Goal: Transaction & Acquisition: Purchase product/service

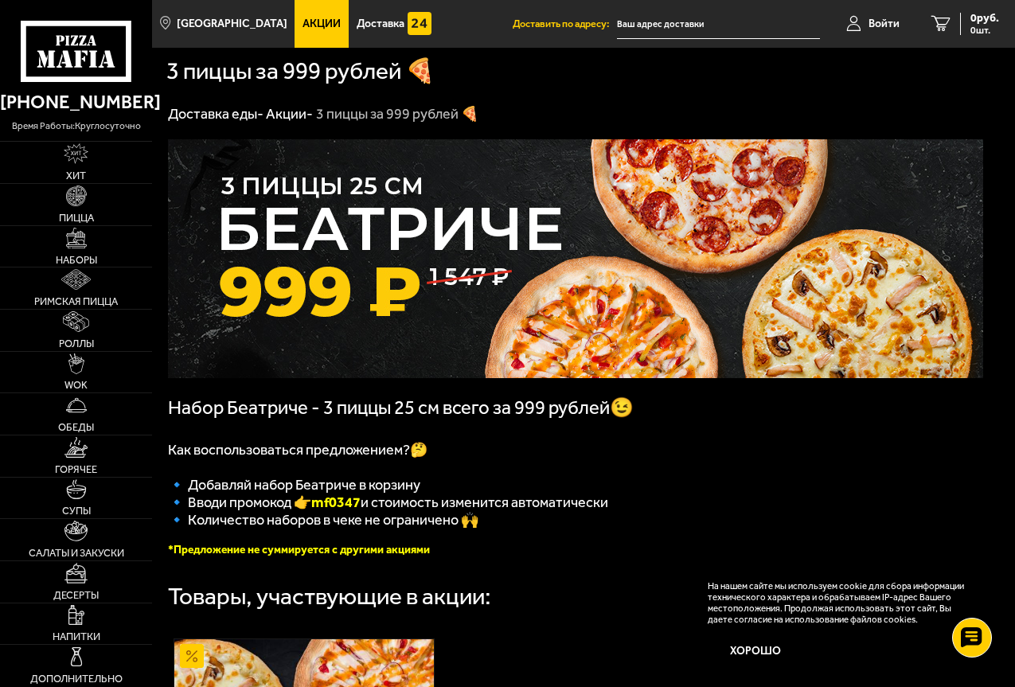
click at [673, 18] on input "text" at bounding box center [718, 24] width 203 height 29
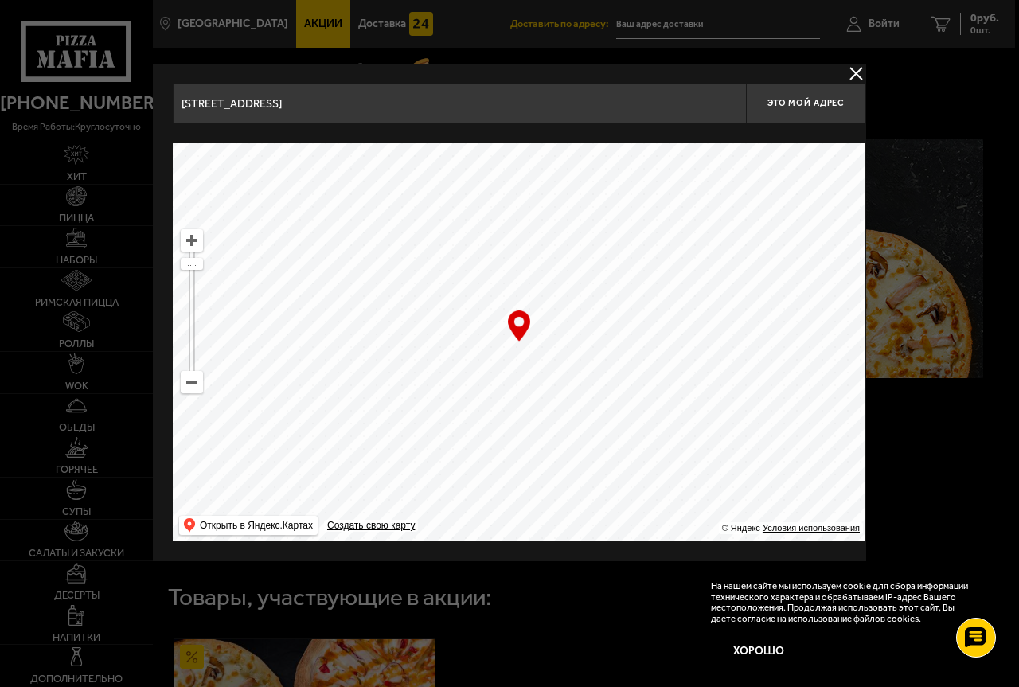
drag, startPoint x: 618, startPoint y: 464, endPoint x: 465, endPoint y: 133, distance: 364.9
click at [465, 133] on div "[STREET_ADDRESS] Это мой адрес Найдите адрес перетащив карту … © Яндекс Условия…" at bounding box center [519, 313] width 692 height 458
drag, startPoint x: 657, startPoint y: 390, endPoint x: 528, endPoint y: 114, distance: 304.4
click at [532, 125] on div "[STREET_ADDRESS] Это мой адрес Найдите адрес перетащив карту … © Яндекс Условия…" at bounding box center [519, 313] width 692 height 458
drag, startPoint x: 684, startPoint y: 372, endPoint x: 559, endPoint y: 52, distance: 343.1
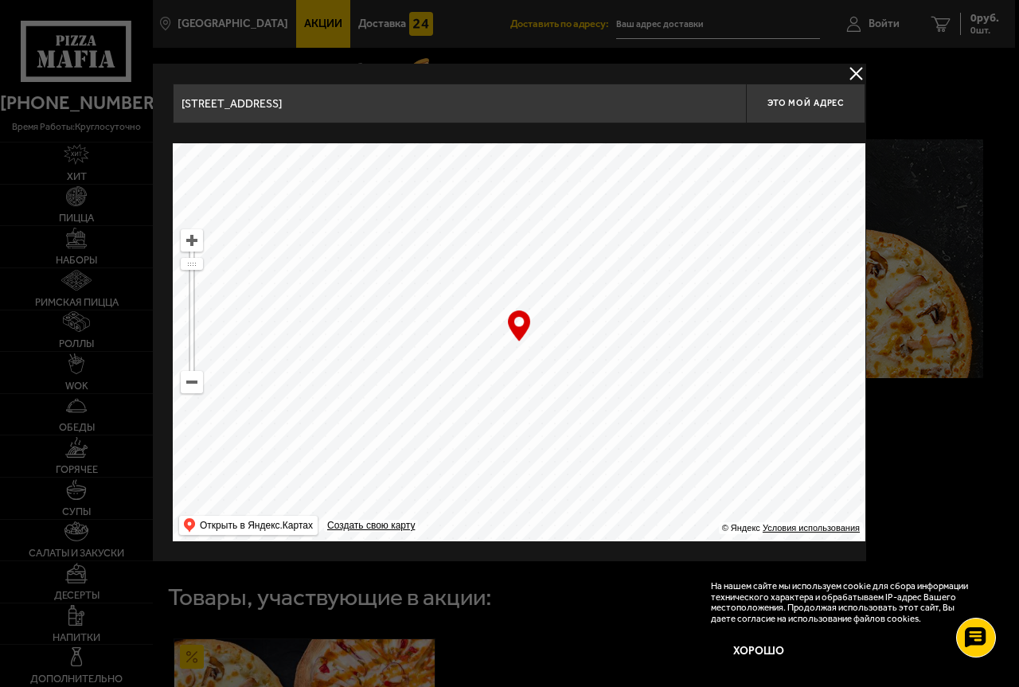
click at [559, 56] on main "[GEOGRAPHIC_DATA] Все Акции Доставка Личный кабинет Акции Доставка Доставить по…" at bounding box center [583, 599] width 863 height 1198
drag, startPoint x: 736, startPoint y: 238, endPoint x: 364, endPoint y: 293, distance: 375.7
click at [410, 294] on ymaps at bounding box center [519, 342] width 692 height 398
drag, startPoint x: 547, startPoint y: 391, endPoint x: 582, endPoint y: 46, distance: 346.3
click at [583, 49] on main "[GEOGRAPHIC_DATA] Все Акции Доставка Личный кабинет Акции Доставка Доставить по…" at bounding box center [583, 599] width 863 height 1198
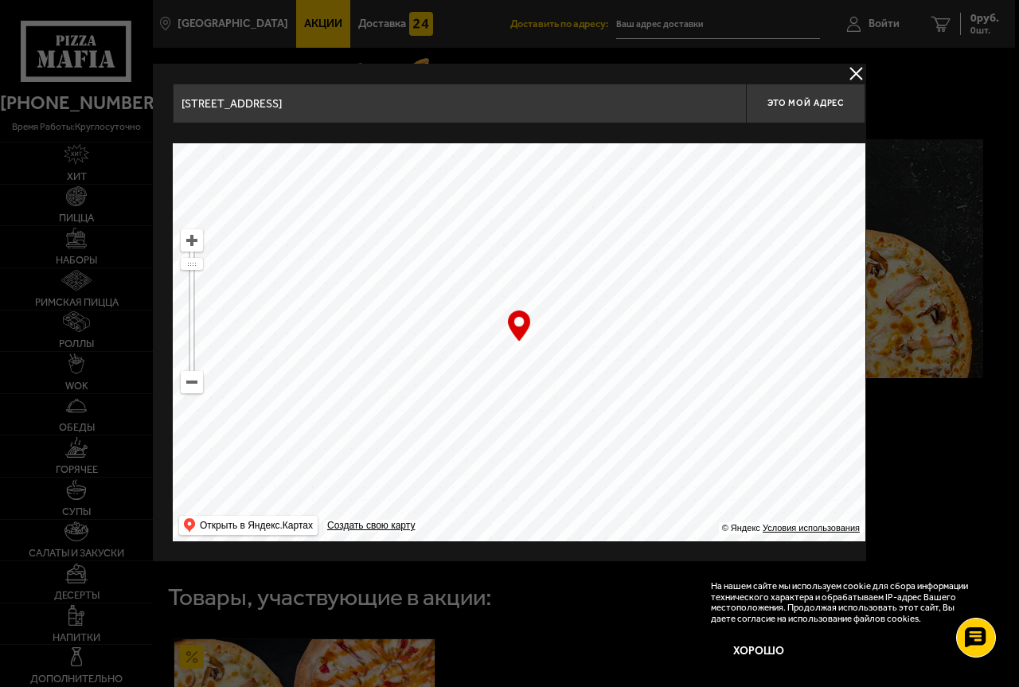
drag, startPoint x: 707, startPoint y: 360, endPoint x: 569, endPoint y: 555, distance: 239.3
click at [570, 554] on div "[STREET_ADDRESS] Это мой адрес Найдите адрес перетащив карту … © Яндекс Условия…" at bounding box center [519, 312] width 732 height 497
drag, startPoint x: 341, startPoint y: 107, endPoint x: 159, endPoint y: 115, distance: 182.4
click at [159, 115] on div "[STREET_ADDRESS] Это мой адрес Найдите адрес перетащив карту … © Яндекс Условия…" at bounding box center [519, 312] width 732 height 497
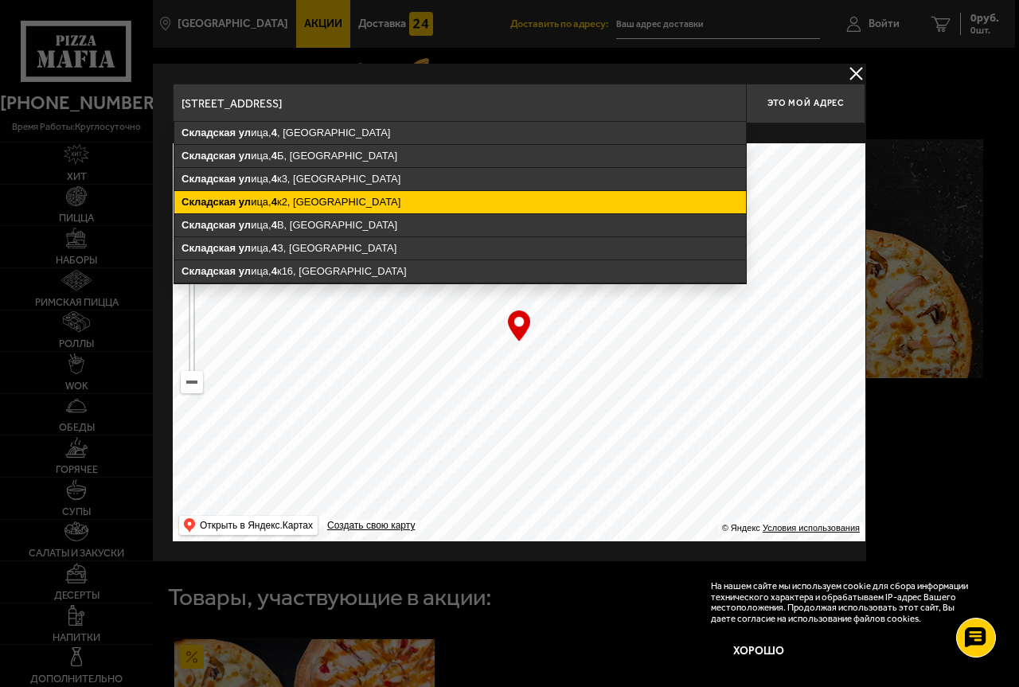
click at [272, 195] on ymaps "Складская [STREET_ADDRESS]" at bounding box center [459, 202] width 571 height 22
type input "[STREET_ADDRESS]"
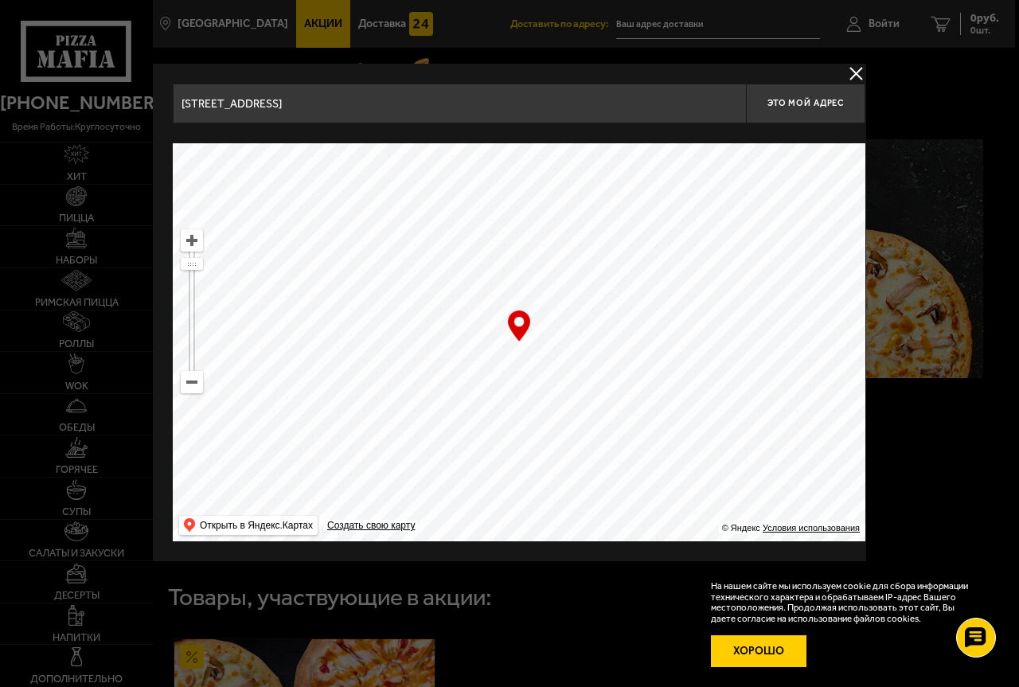
click at [774, 653] on button "Хорошо" at bounding box center [758, 651] width 95 height 32
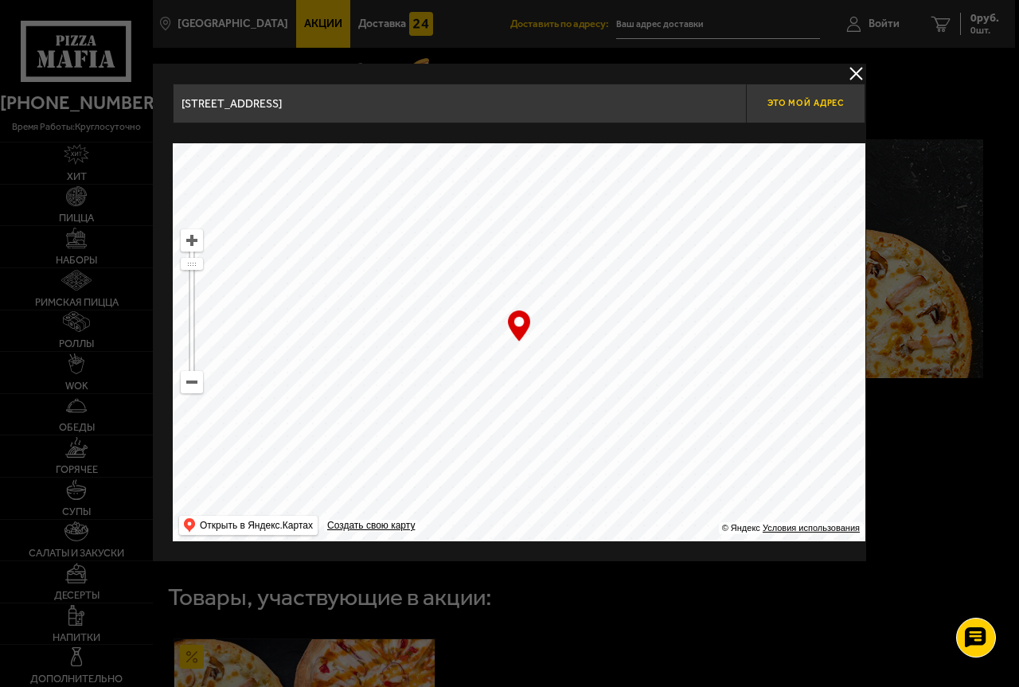
click at [808, 100] on span "Это мой адрес" at bounding box center [805, 103] width 76 height 10
type input "[STREET_ADDRESS]"
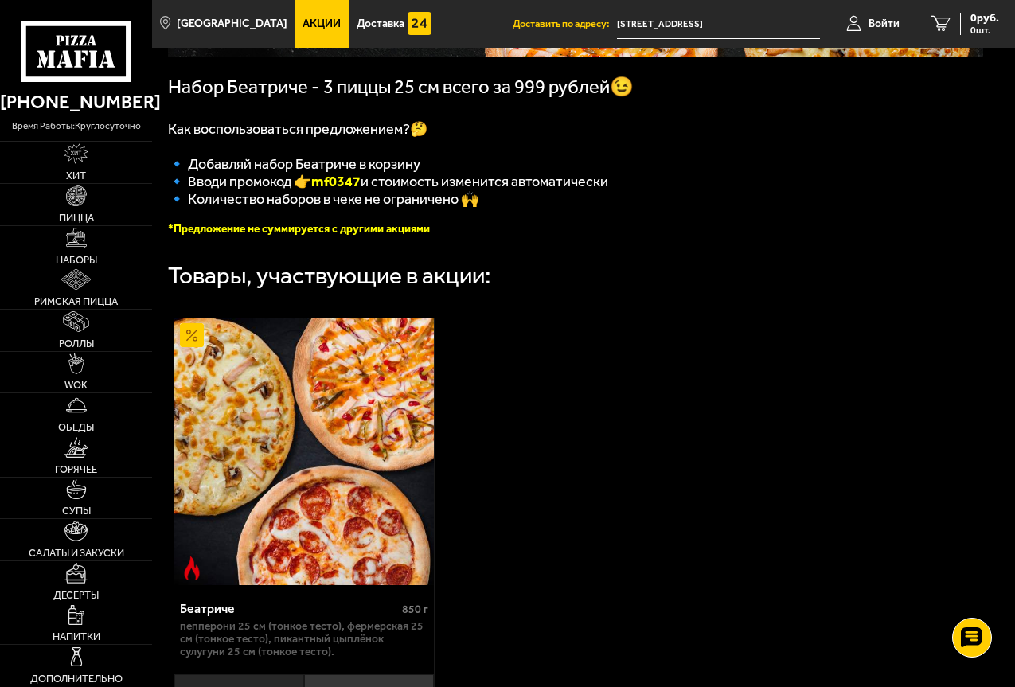
scroll to position [318, 0]
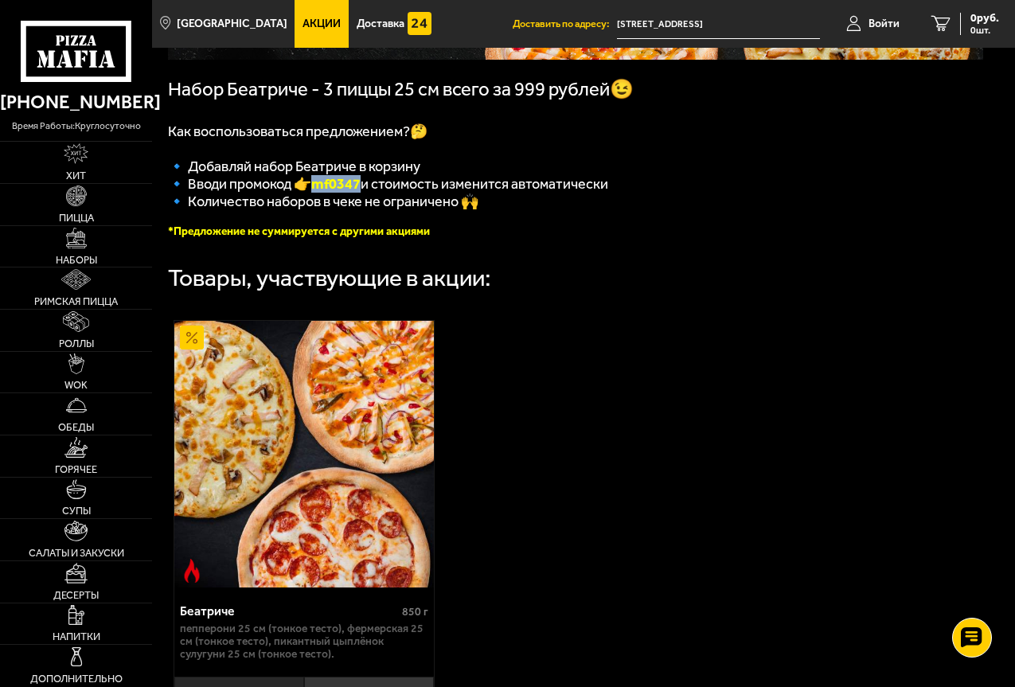
drag, startPoint x: 367, startPoint y: 195, endPoint x: 315, endPoint y: 192, distance: 51.8
click at [315, 192] on span "🔹 Вводи промокод 👉 mf0347 и стоимость изменится автоматически" at bounding box center [388, 184] width 440 height 18
drag, startPoint x: 337, startPoint y: 201, endPoint x: 332, endPoint y: 192, distance: 10.0
copy span "🔹 Вводи промокод 👉 mf0347"
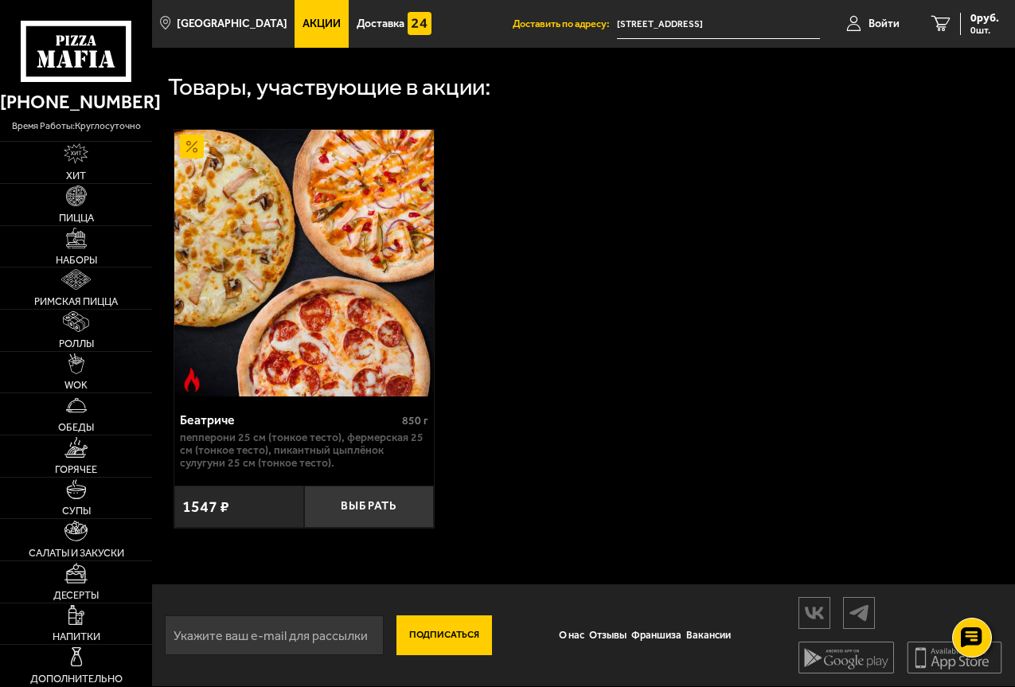
scroll to position [520, 0]
click at [383, 509] on button "Выбрать" at bounding box center [369, 506] width 130 height 42
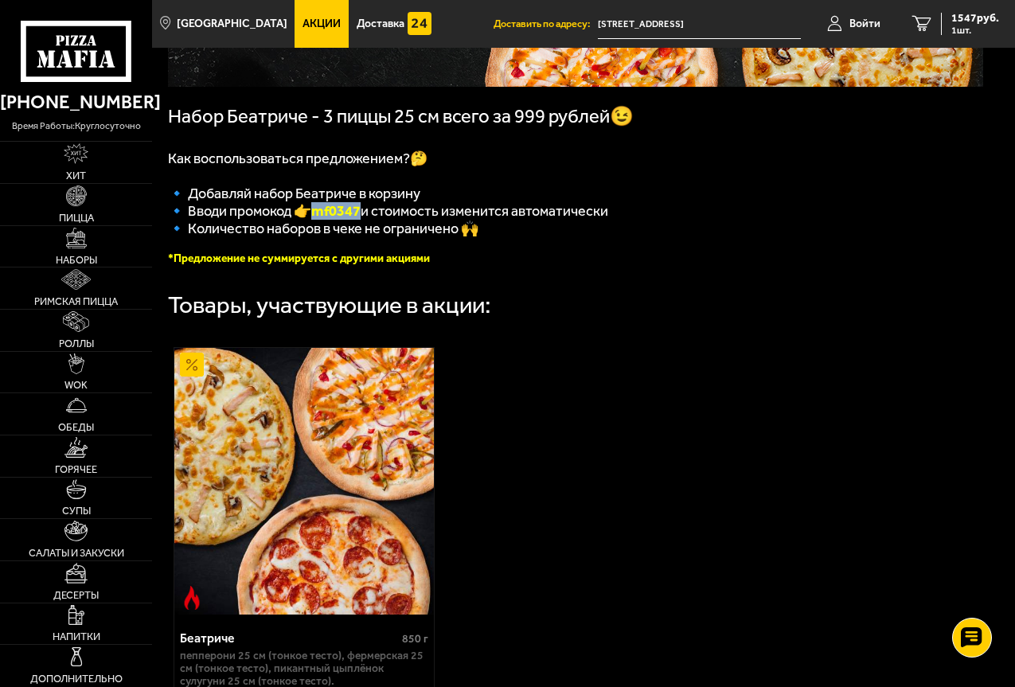
scroll to position [202, 0]
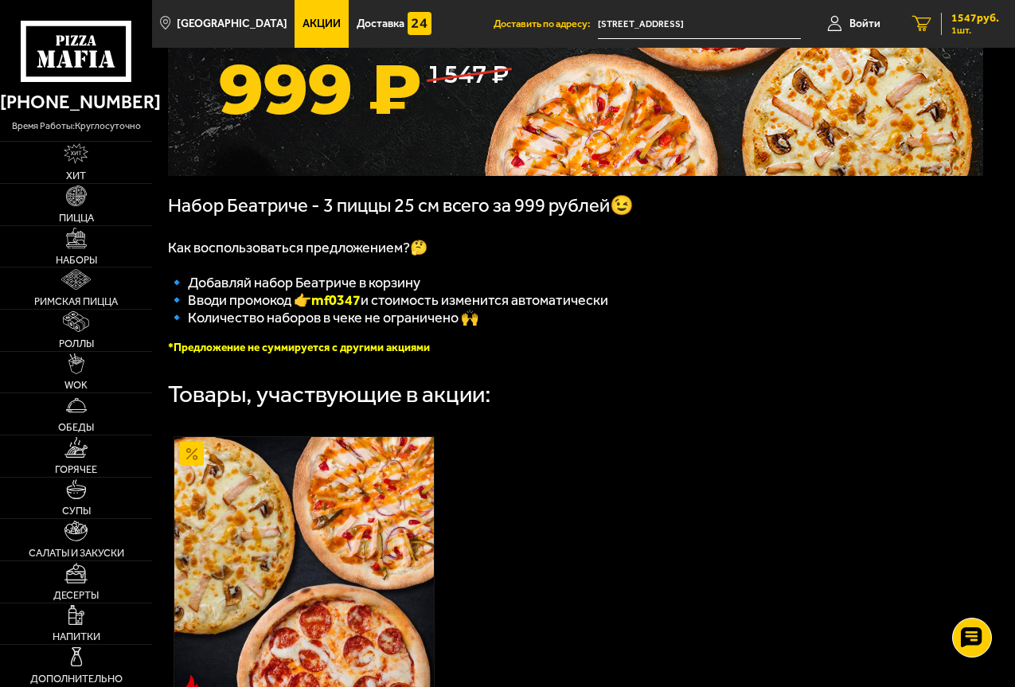
click at [924, 18] on icon "1" at bounding box center [921, 24] width 19 height 16
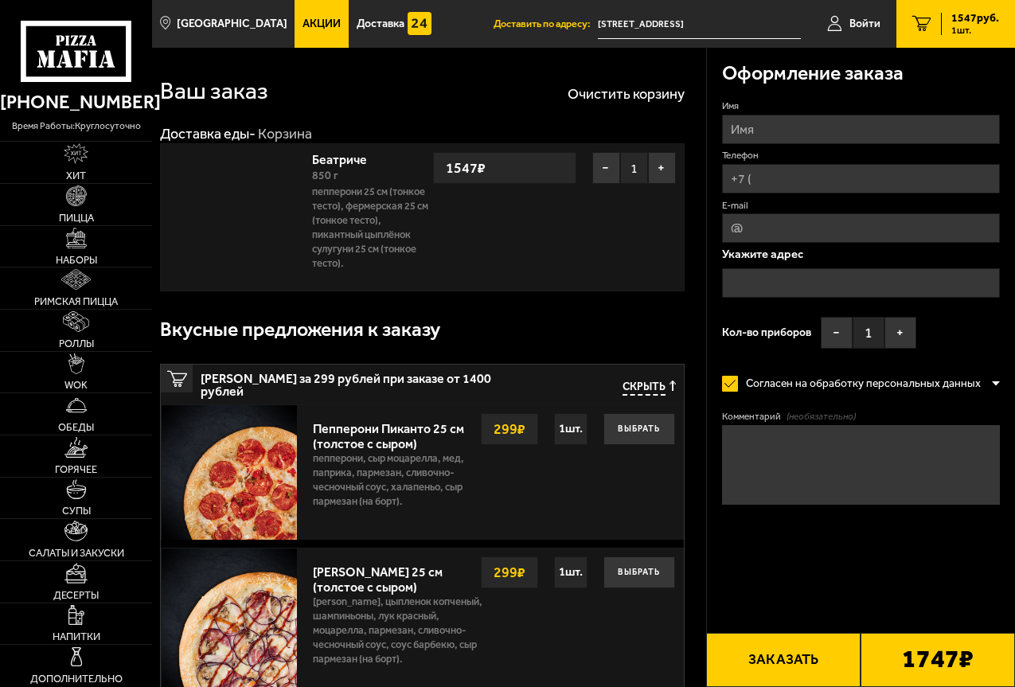
type input "[STREET_ADDRESS]"
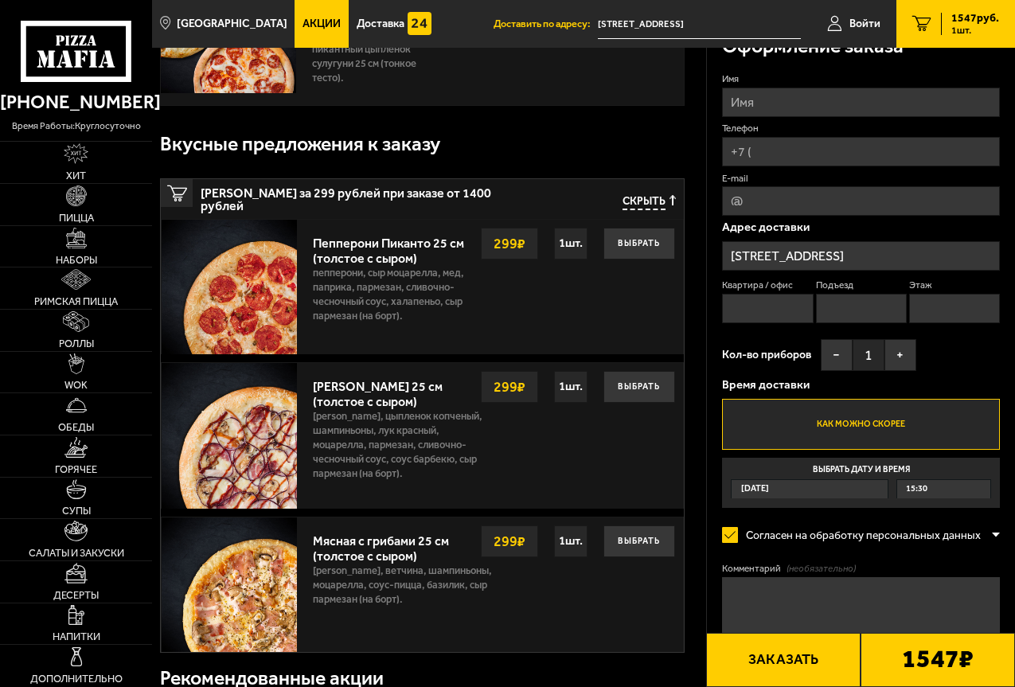
scroll to position [159, 0]
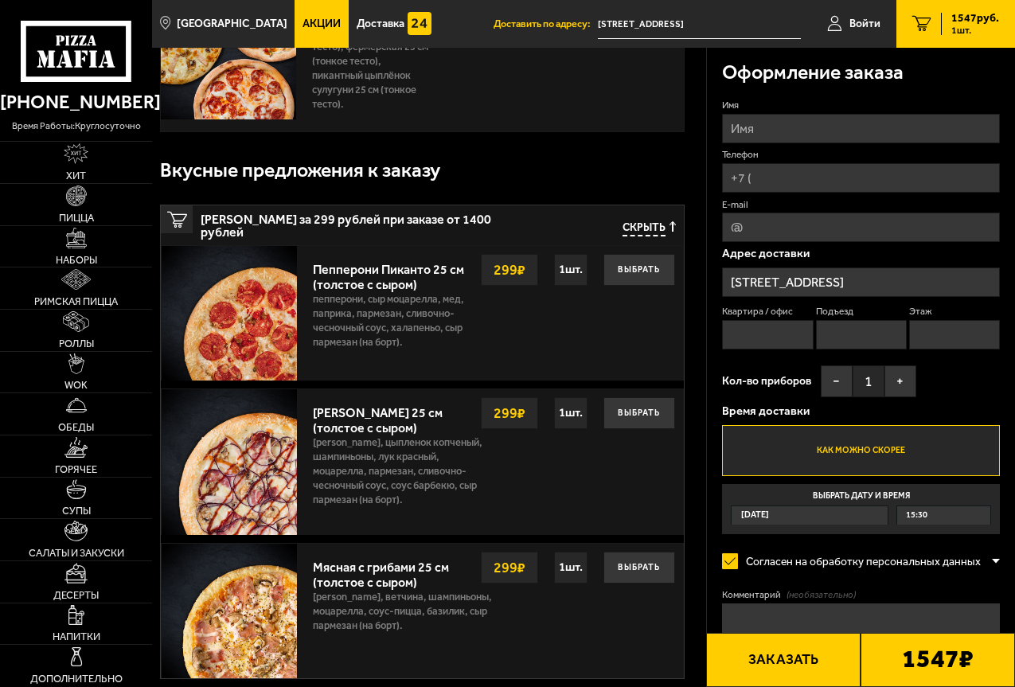
click at [751, 134] on input "Имя" at bounding box center [861, 128] width 278 height 29
type input "[PERSON_NAME]"
click at [803, 166] on input "Телефон" at bounding box center [861, 177] width 278 height 29
click at [801, 170] on input "Телефон" at bounding box center [861, 177] width 278 height 29
click at [765, 178] on input "Телефон" at bounding box center [861, 177] width 278 height 29
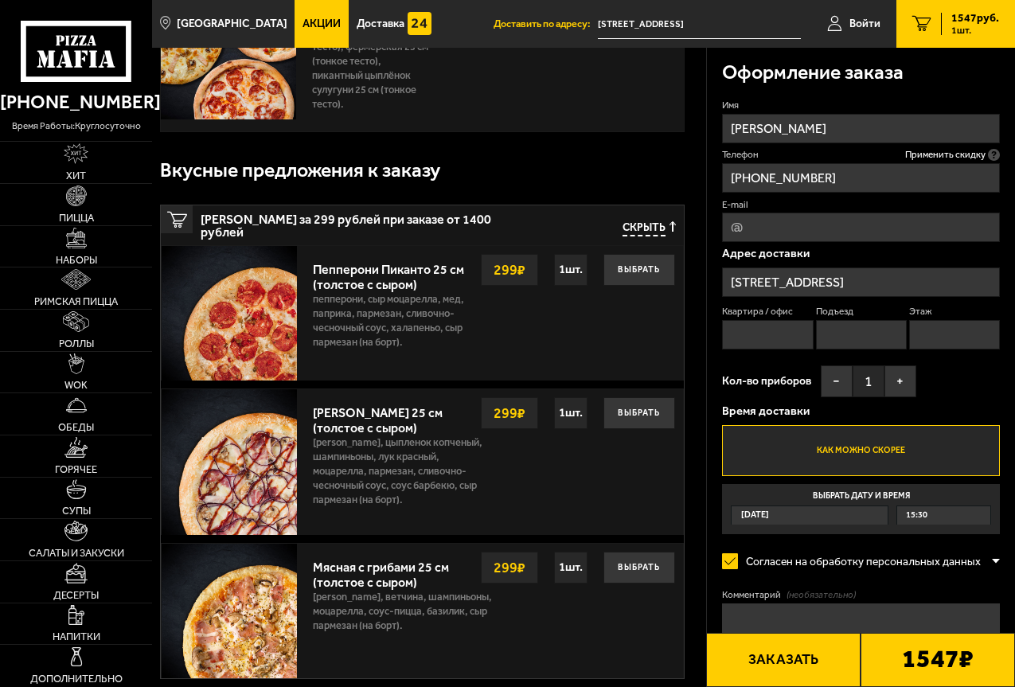
type input "[PHONE_NUMBER]"
click at [774, 341] on input "Квартира / офис" at bounding box center [767, 334] width 91 height 29
type input "офис"
click at [849, 330] on input "Подъезд" at bounding box center [861, 334] width 91 height 29
click at [925, 343] on input "Этаж" at bounding box center [954, 334] width 91 height 29
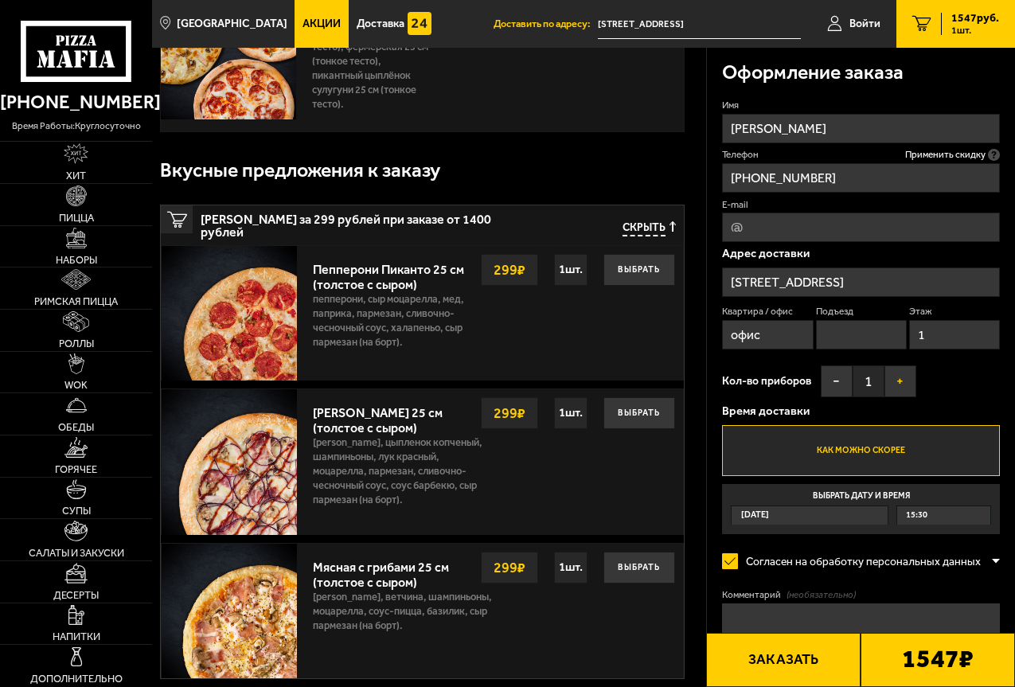
type input "1"
click at [898, 379] on button "+" at bounding box center [900, 381] width 32 height 32
click at [899, 379] on button "+" at bounding box center [900, 381] width 32 height 32
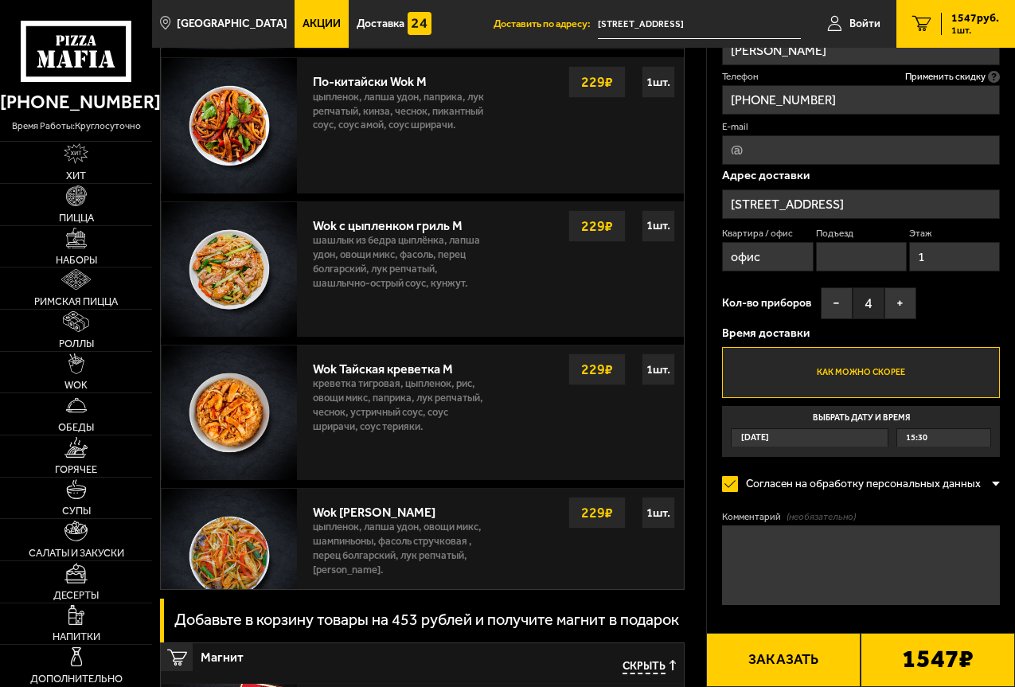
scroll to position [1512, 0]
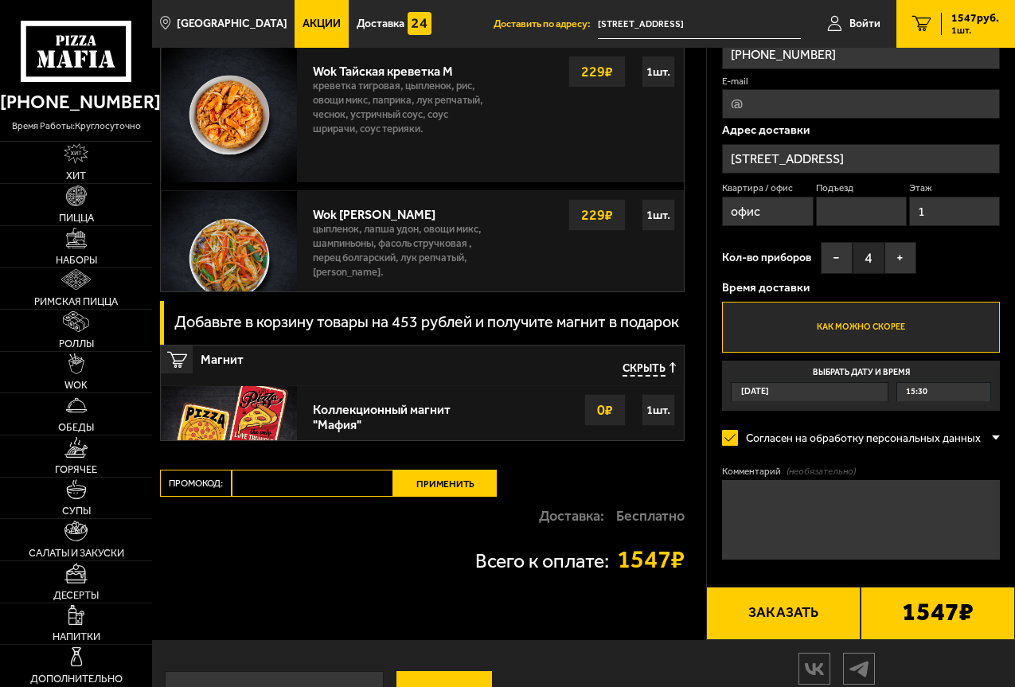
click at [342, 485] on input "Промокод:" at bounding box center [313, 483] width 162 height 27
paste input "mf0347"
type input "mf0347"
drag, startPoint x: 659, startPoint y: 411, endPoint x: 649, endPoint y: 417, distance: 11.7
click at [658, 411] on div "1 шт." at bounding box center [657, 410] width 33 height 32
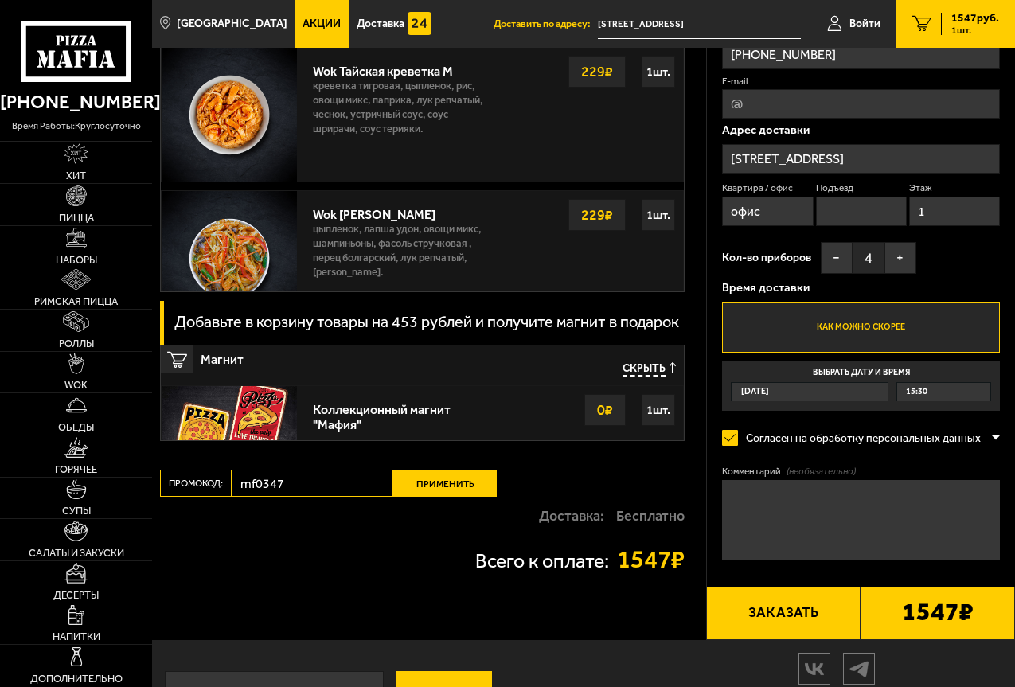
click at [645, 411] on div "1 шт." at bounding box center [657, 410] width 33 height 32
click at [649, 411] on div "1 шт." at bounding box center [657, 410] width 33 height 32
click at [457, 485] on button "Применить" at bounding box center [444, 483] width 103 height 27
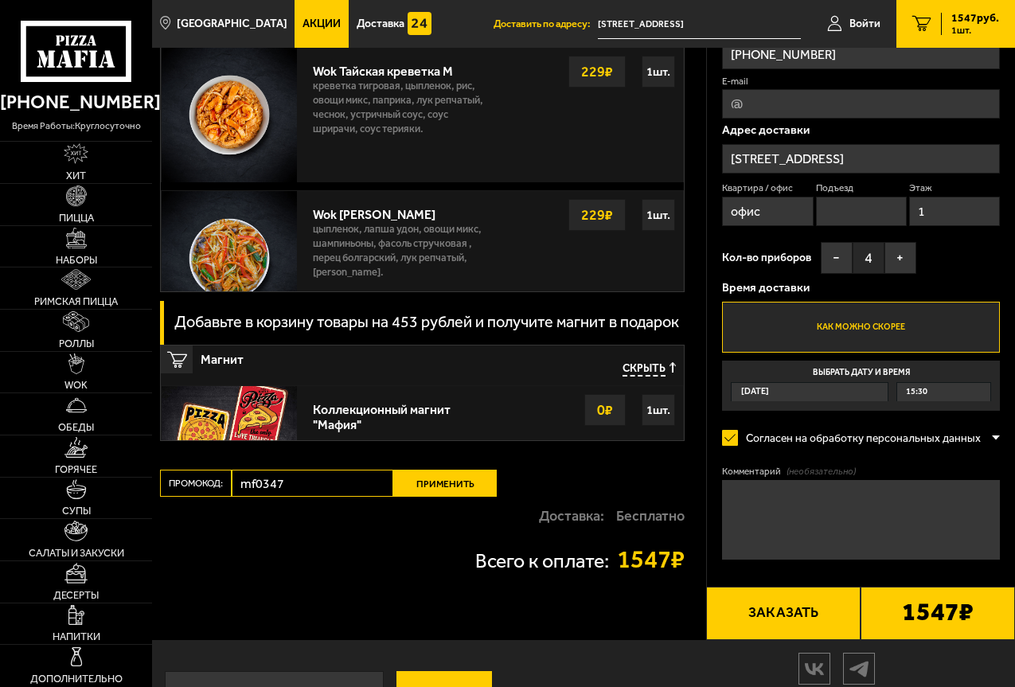
scroll to position [1149, 0]
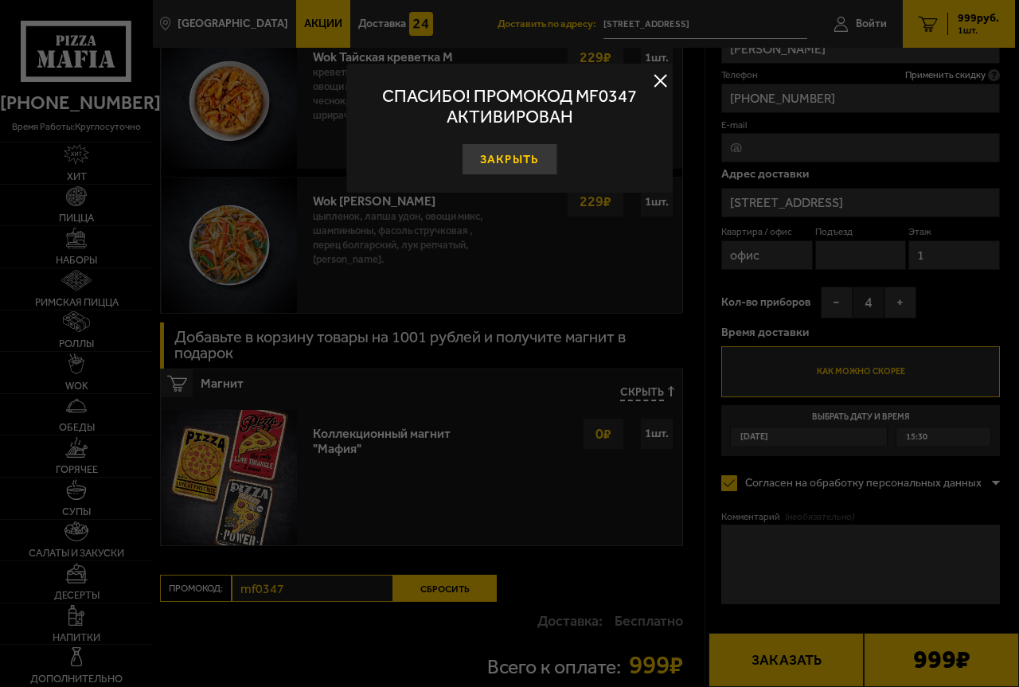
click at [495, 158] on button "Закрыть" at bounding box center [509, 159] width 95 height 32
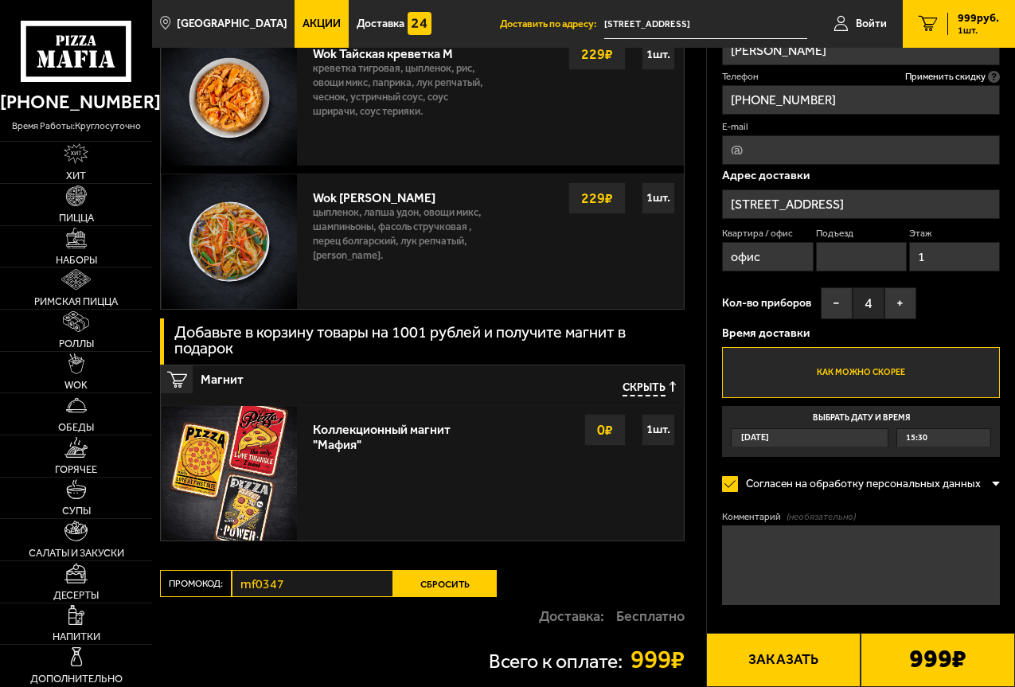
click at [804, 660] on button "Заказать" at bounding box center [783, 660] width 154 height 54
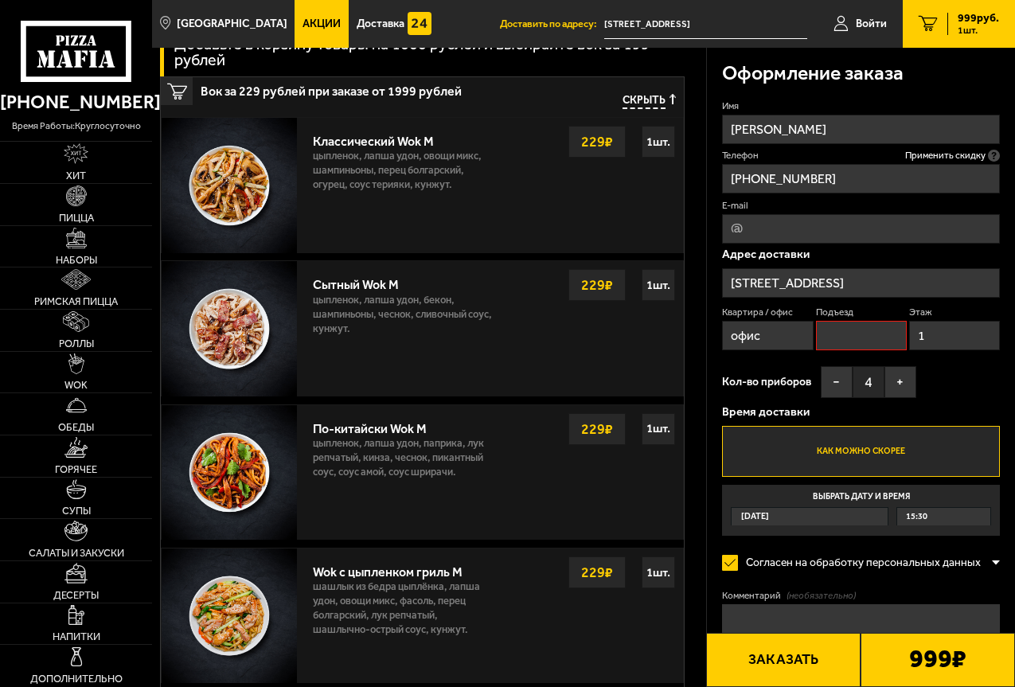
scroll to position [135, 0]
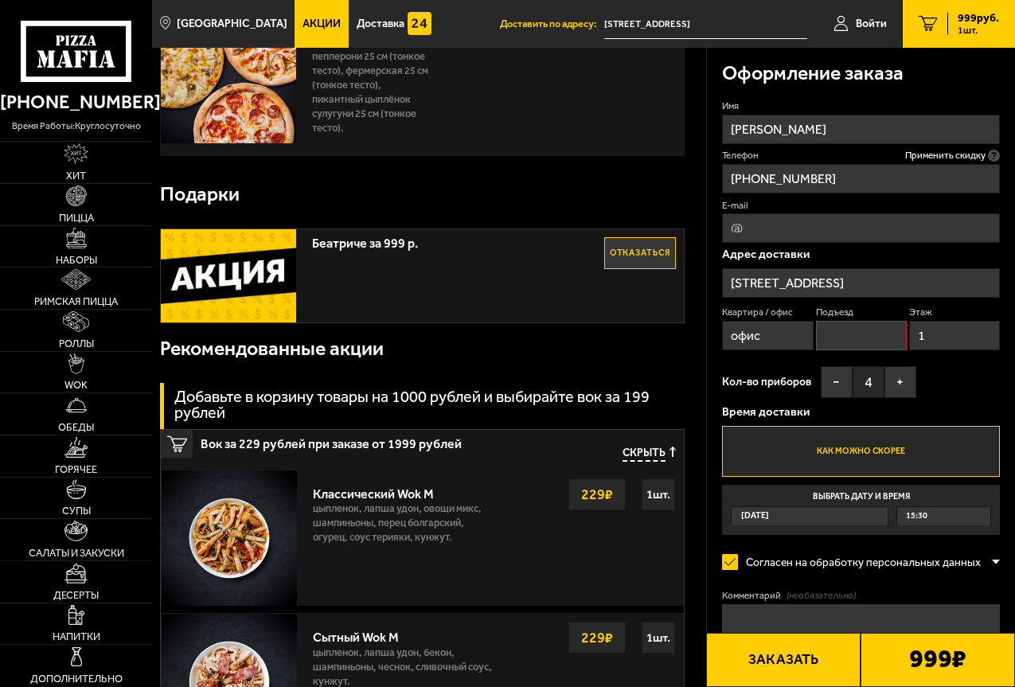
click at [853, 337] on input "Подъезд" at bounding box center [861, 335] width 91 height 29
type input "2"
click at [714, 359] on div "Оформление заказа Имя [PERSON_NAME] Телефон Применить скидку Вы будете зарегист…" at bounding box center [861, 407] width 309 height 718
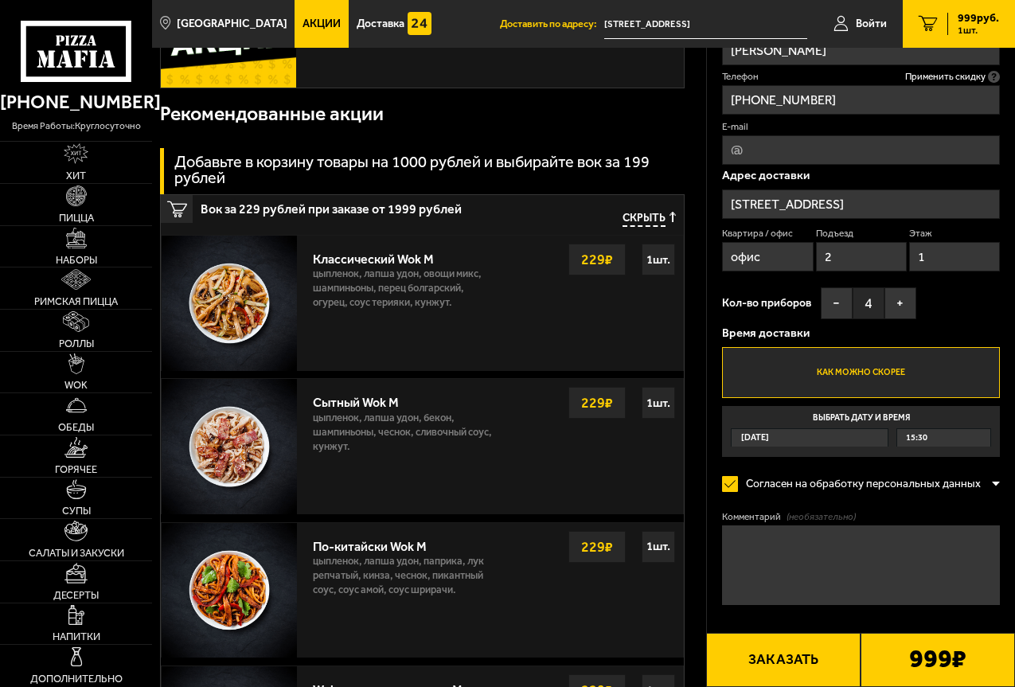
scroll to position [374, 0]
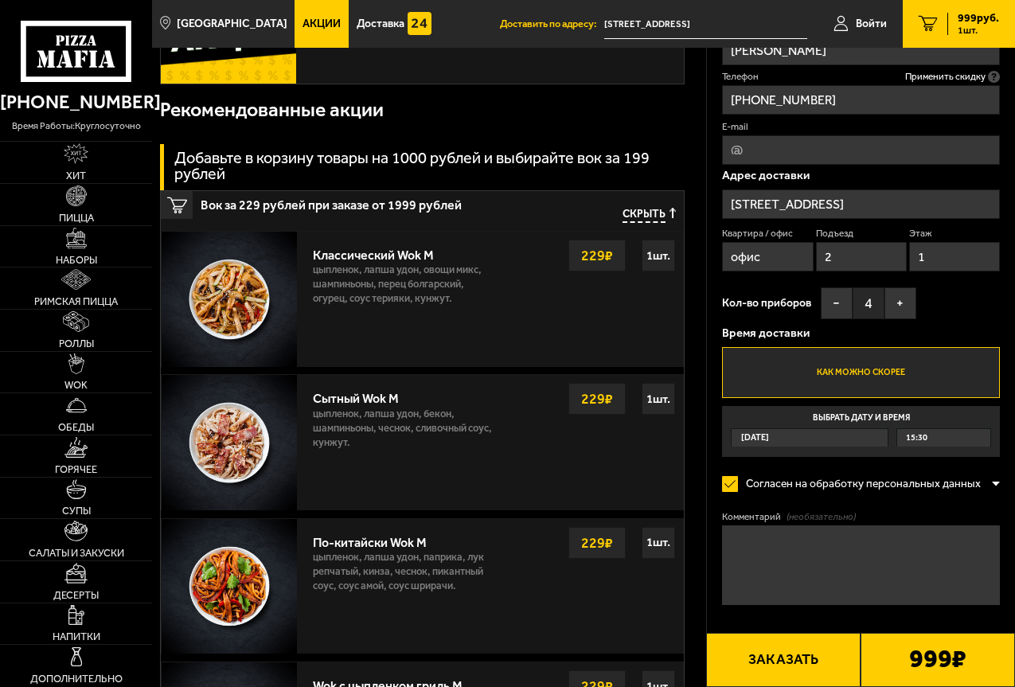
click at [925, 438] on span "15:30" at bounding box center [916, 438] width 21 height 18
click at [0, 0] on input "Выбрать дату и время [DATE] 15:30" at bounding box center [0, 0] width 0 height 0
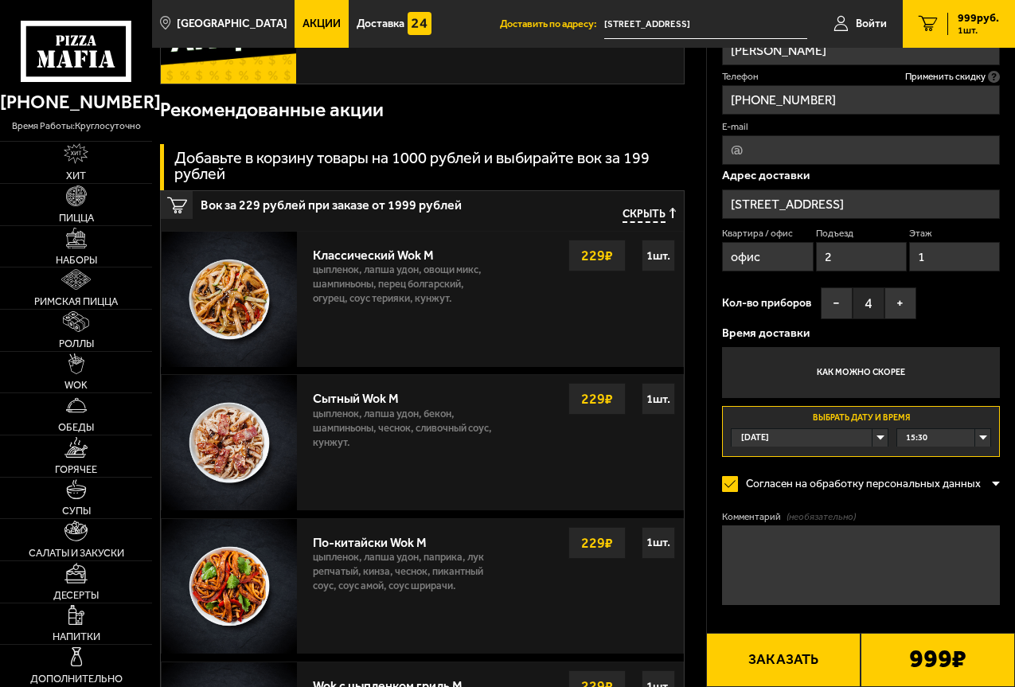
click at [928, 434] on div "15:30" at bounding box center [943, 438] width 93 height 18
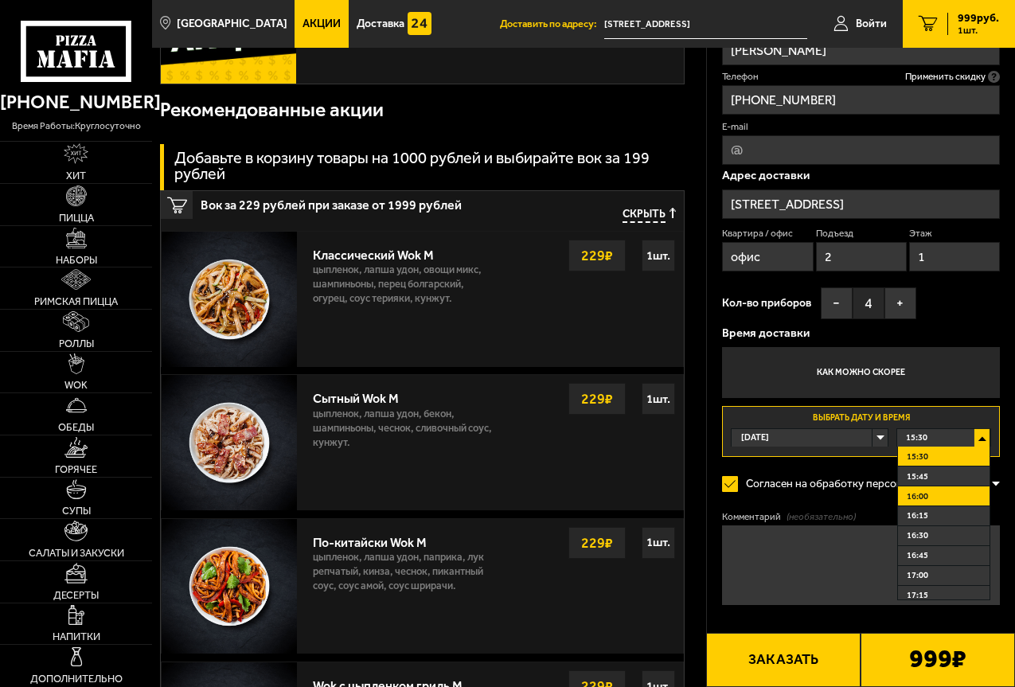
click at [948, 493] on li "16:00" at bounding box center [944, 496] width 92 height 20
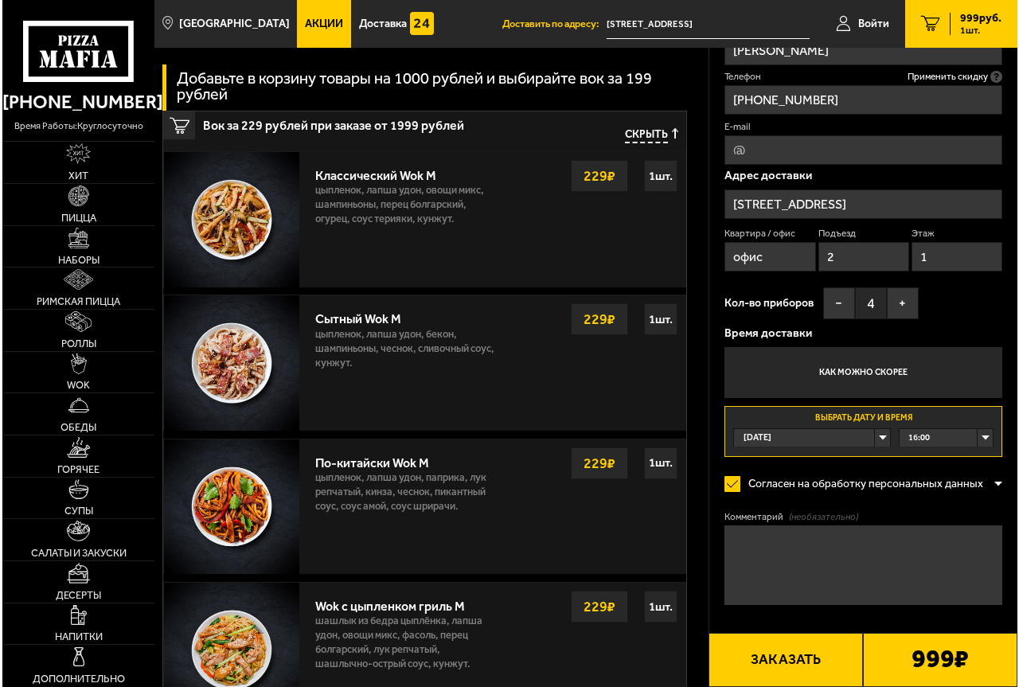
scroll to position [613, 0]
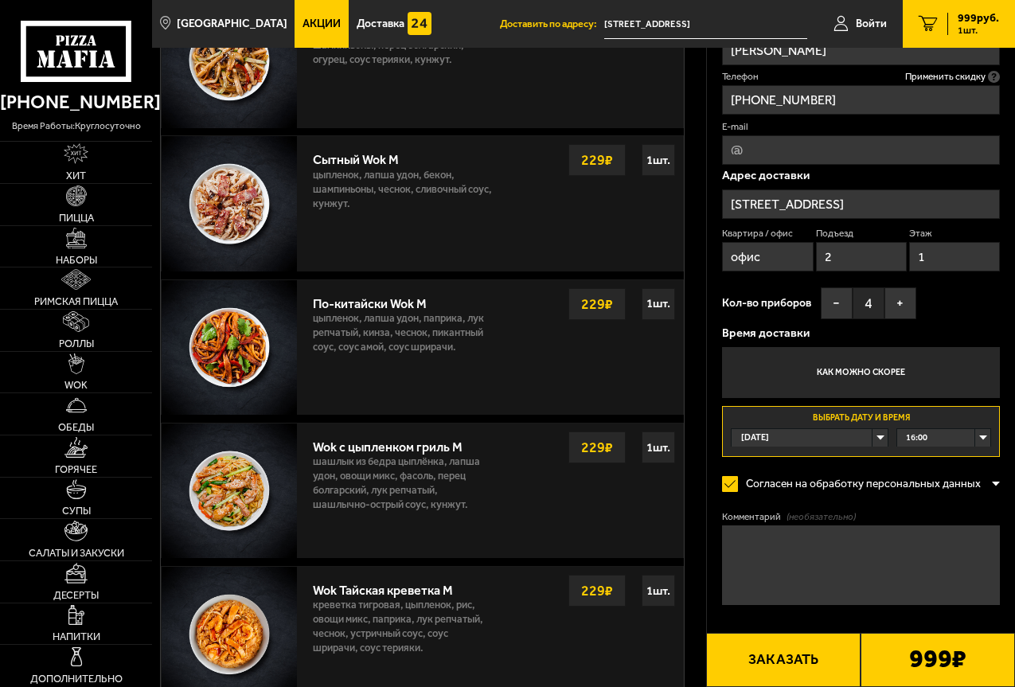
click at [779, 657] on button "Заказать" at bounding box center [783, 660] width 154 height 54
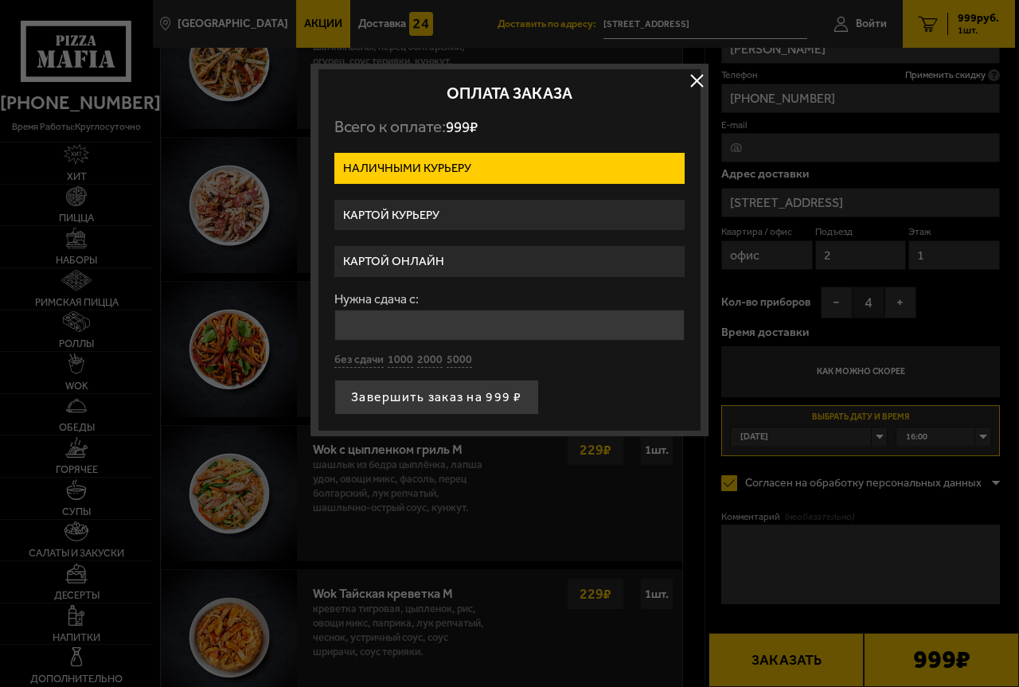
click at [434, 256] on label "Картой онлайн" at bounding box center [509, 261] width 350 height 31
click at [0, 0] on input "Картой онлайн" at bounding box center [0, 0] width 0 height 0
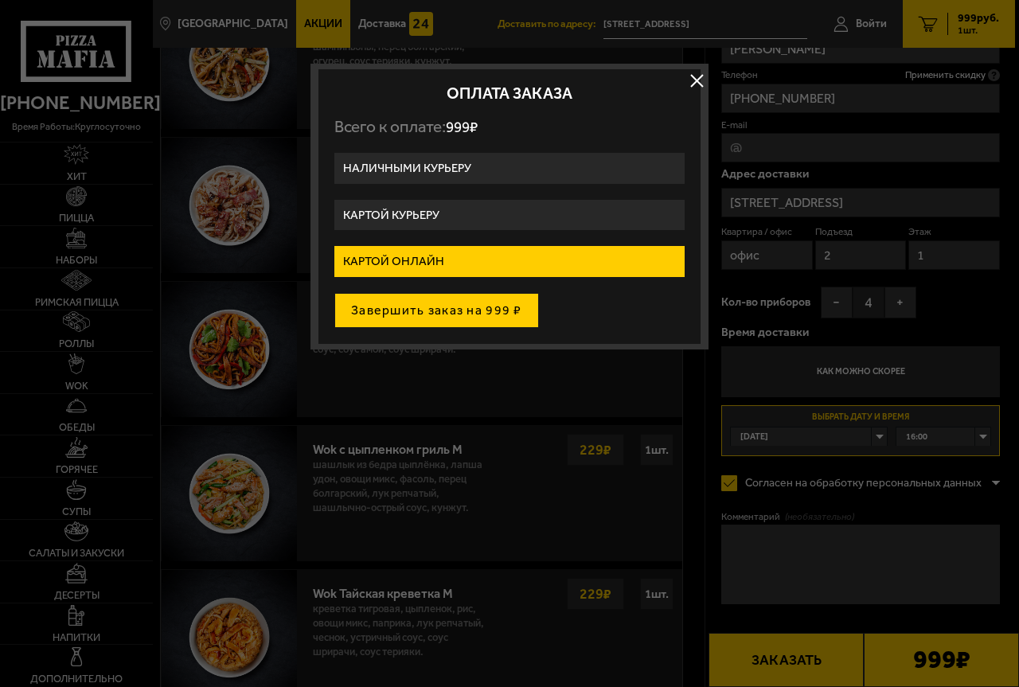
click at [438, 309] on button "Завершить заказ на 999 ₽" at bounding box center [436, 310] width 205 height 35
